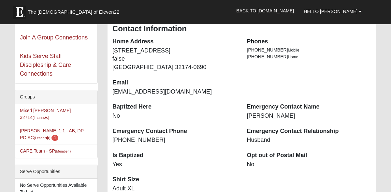
scroll to position [107, 0]
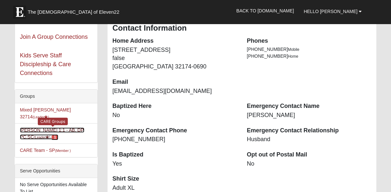
click at [51, 134] on span "1" at bounding box center [54, 137] width 7 height 6
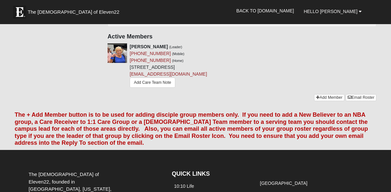
scroll to position [185, 0]
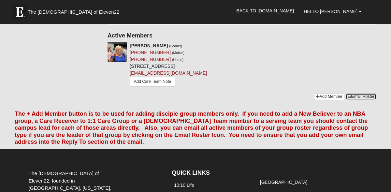
click at [358, 100] on link "Email Roster" at bounding box center [361, 96] width 31 height 7
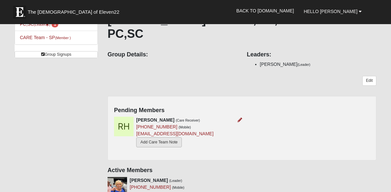
scroll to position [51, 0]
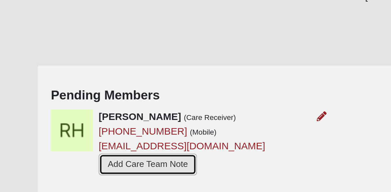
click at [164, 137] on link "Add Care Team Note" at bounding box center [159, 142] width 46 height 10
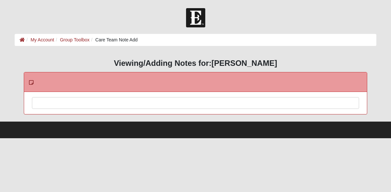
click at [72, 101] on div at bounding box center [195, 111] width 327 height 29
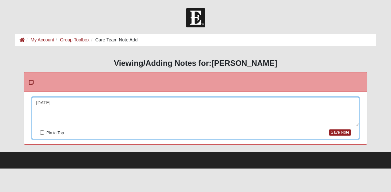
click at [23, 62] on h3 "Viewing/Adding Notes for: Rhonda Hendricks" at bounding box center [196, 63] width 362 height 9
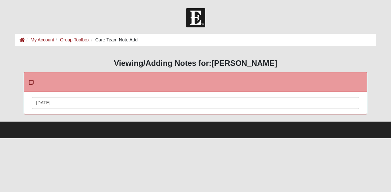
click at [66, 101] on div "8/10/2015" at bounding box center [195, 111] width 327 height 29
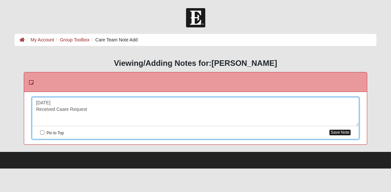
click at [346, 132] on button "Save Note" at bounding box center [340, 132] width 22 height 6
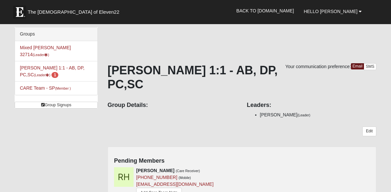
scroll to position [51, 0]
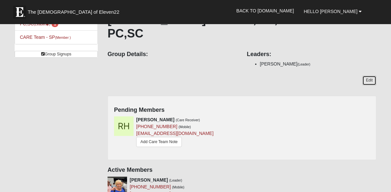
click at [372, 76] on link "Edit" at bounding box center [369, 80] width 14 height 9
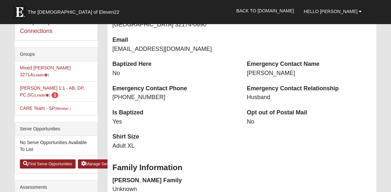
scroll to position [150, 0]
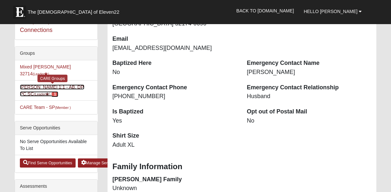
click at [49, 84] on link "Anne Tracy 1:1 - AB, DP, PC,SC (Leader ) 1" at bounding box center [52, 90] width 64 height 12
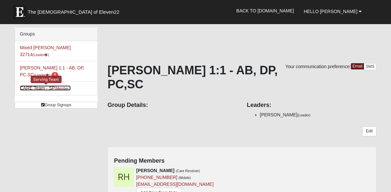
click at [50, 85] on link "CARE Team - SP (Member )" at bounding box center [45, 87] width 51 height 5
